Goal: Transaction & Acquisition: Purchase product/service

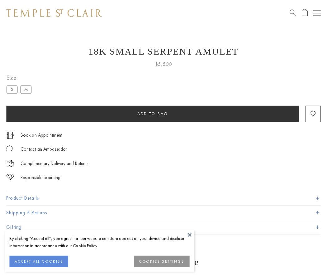
scroll to position [25, 0]
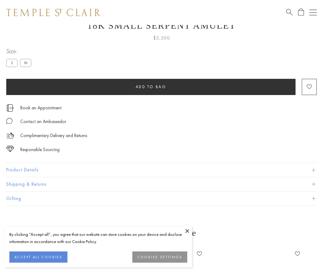
click at [151, 87] on span "Add to bag" at bounding box center [151, 86] width 31 height 5
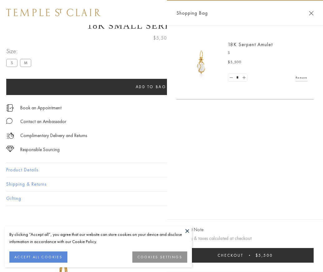
click at [243, 258] on span "Checkout" at bounding box center [230, 255] width 26 height 5
